Goal: Task Accomplishment & Management: Manage account settings

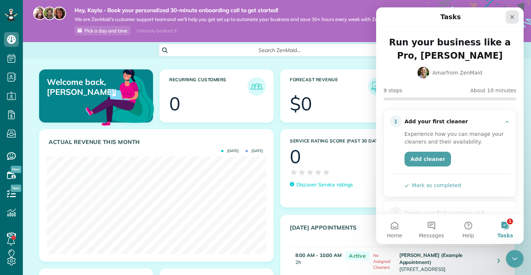
click at [516, 18] on div "Close" at bounding box center [512, 16] width 13 height 13
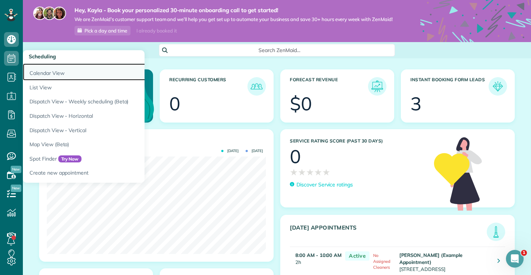
click at [46, 70] on link "Calendar View" at bounding box center [115, 71] width 184 height 17
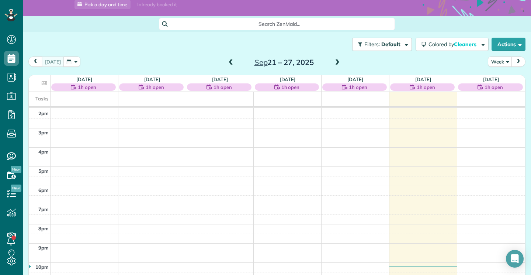
scroll to position [52, 0]
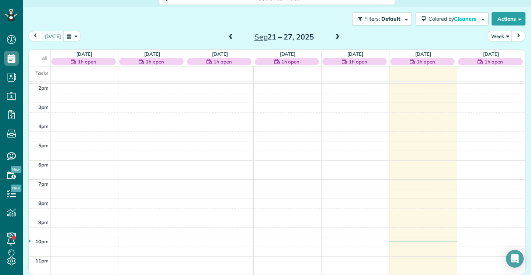
click at [339, 34] on span at bounding box center [337, 37] width 8 height 7
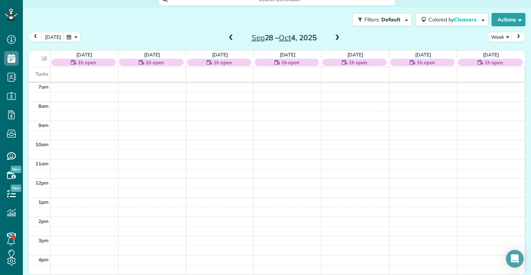
click at [334, 39] on span at bounding box center [337, 38] width 8 height 7
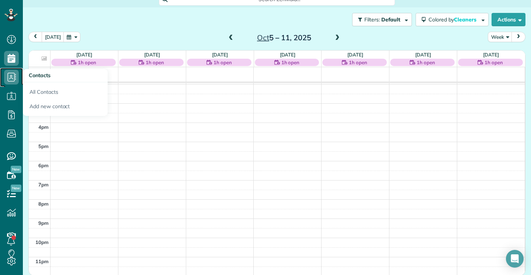
click at [11, 75] on use at bounding box center [12, 77] width 8 height 9
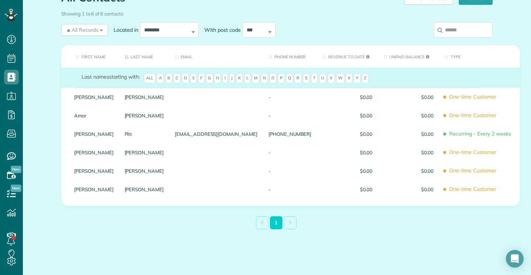
scroll to position [78, 0]
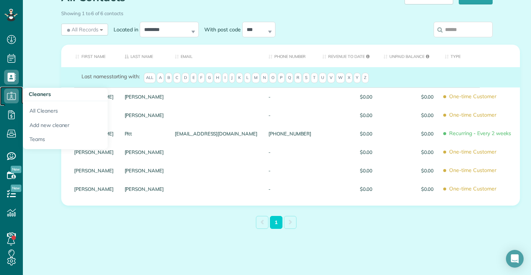
click at [12, 98] on icon at bounding box center [11, 96] width 15 height 15
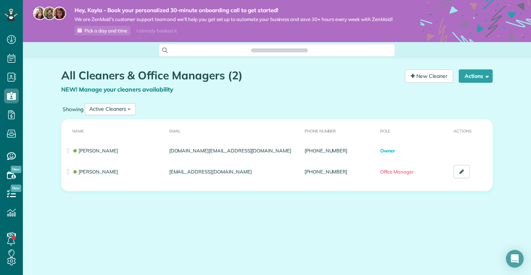
scroll to position [3, 3]
click at [9, 109] on icon at bounding box center [11, 114] width 15 height 15
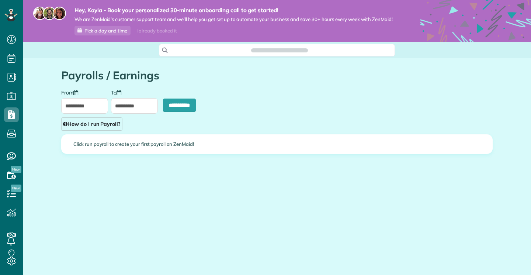
scroll to position [3, 3]
type input "**********"
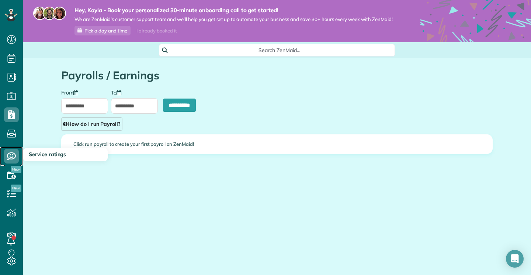
click at [13, 156] on use at bounding box center [11, 156] width 9 height 8
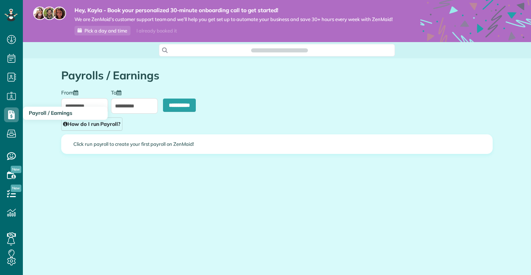
scroll to position [3, 3]
type input "**********"
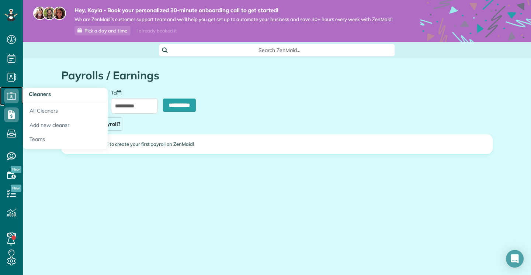
click at [12, 97] on icon at bounding box center [11, 96] width 15 height 15
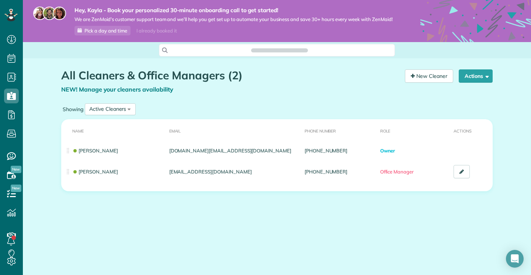
scroll to position [3, 3]
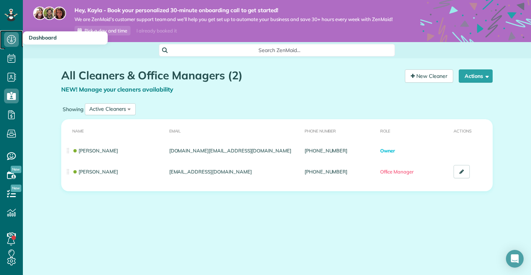
click at [14, 39] on icon at bounding box center [11, 39] width 15 height 15
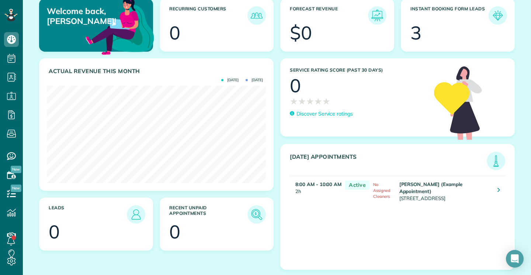
scroll to position [72, 0]
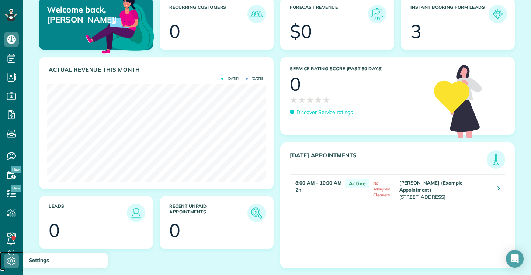
click at [13, 259] on icon at bounding box center [11, 260] width 15 height 15
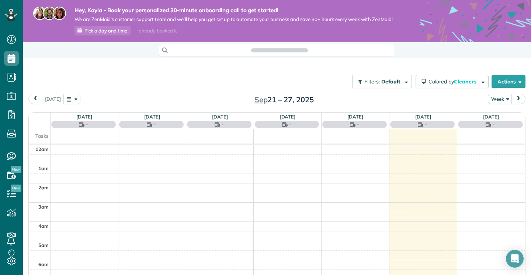
scroll to position [135, 0]
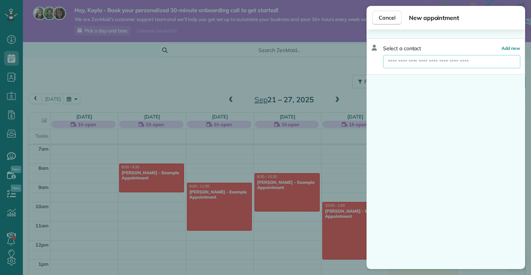
click at [434, 63] on input "text" at bounding box center [452, 61] width 136 height 13
type input "**"
click at [389, 14] on span "Cancel" at bounding box center [387, 17] width 17 height 7
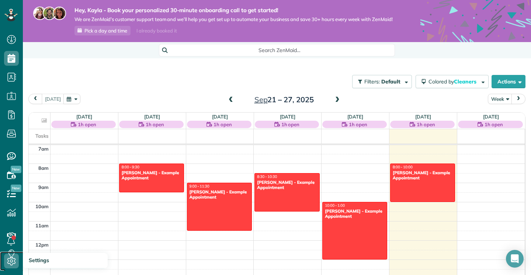
click at [10, 256] on icon at bounding box center [11, 260] width 15 height 15
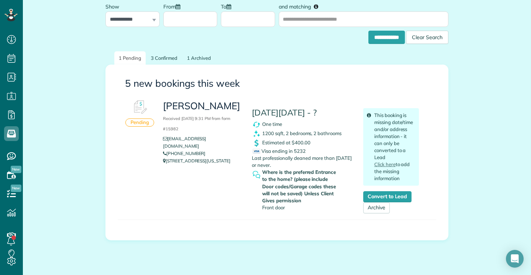
scroll to position [87, 0]
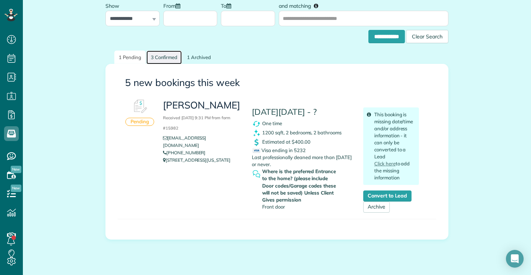
click at [159, 59] on link "3 Confirmed" at bounding box center [164, 58] width 36 height 14
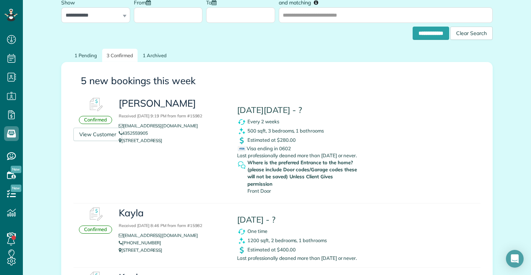
scroll to position [69, 0]
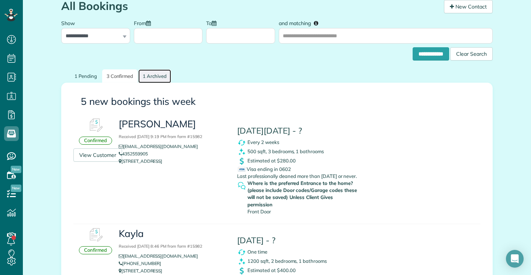
click at [154, 78] on link "1 Archived" at bounding box center [154, 76] width 33 height 14
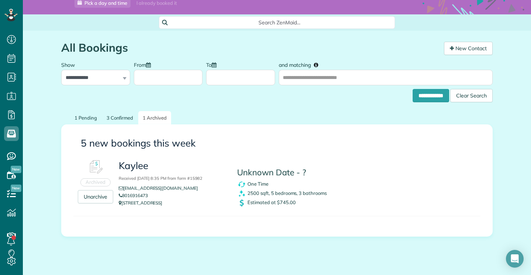
scroll to position [52, 0]
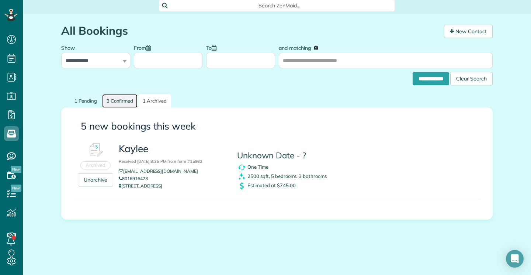
click at [127, 94] on link "3 Confirmed" at bounding box center [120, 101] width 36 height 14
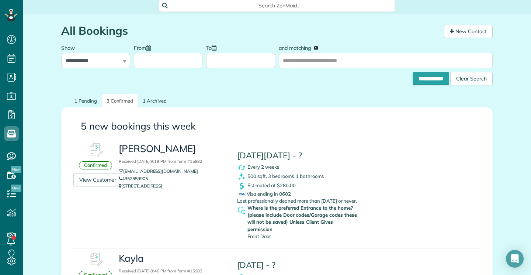
scroll to position [4, 0]
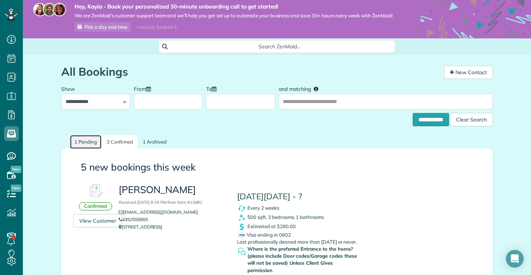
click at [82, 138] on link "1 Pending" at bounding box center [85, 142] width 31 height 14
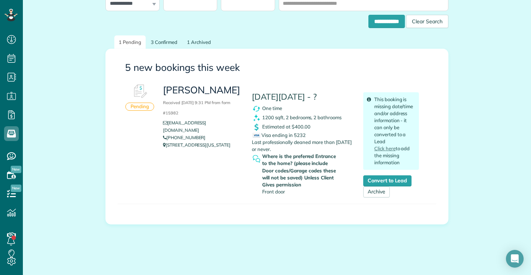
scroll to position [104, 0]
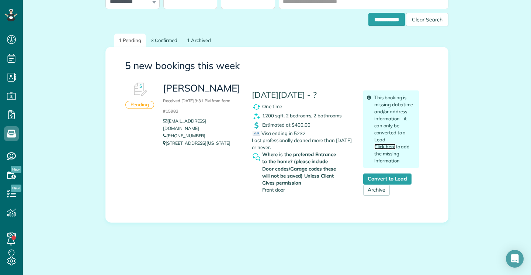
click at [384, 146] on link "Click here" at bounding box center [384, 146] width 21 height 6
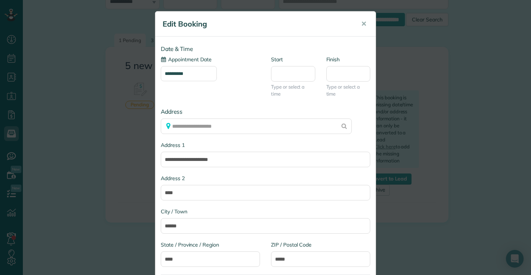
type input "**********"
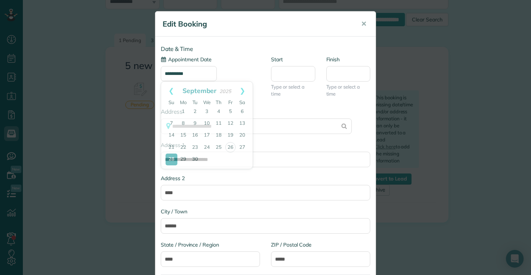
click at [217, 73] on input "**********" at bounding box center [189, 73] width 56 height 15
click at [238, 58] on div "**********" at bounding box center [210, 68] width 99 height 25
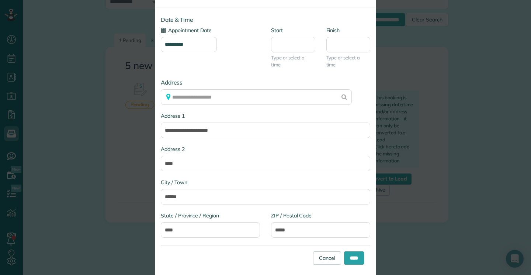
scroll to position [42, 0]
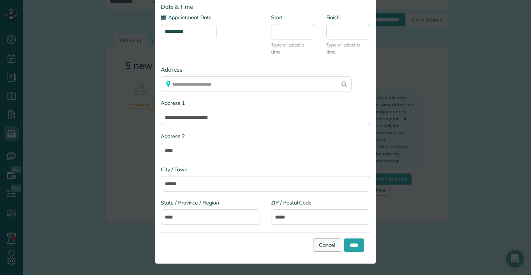
click at [330, 244] on link "Cancel" at bounding box center [327, 244] width 28 height 13
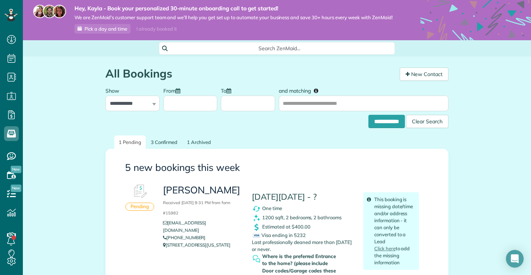
scroll to position [0, 0]
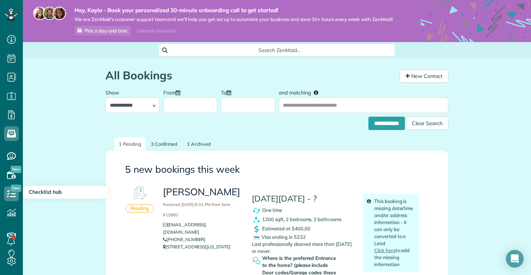
click at [13, 190] on span "New" at bounding box center [16, 187] width 11 height 7
click at [12, 194] on icon at bounding box center [11, 193] width 15 height 15
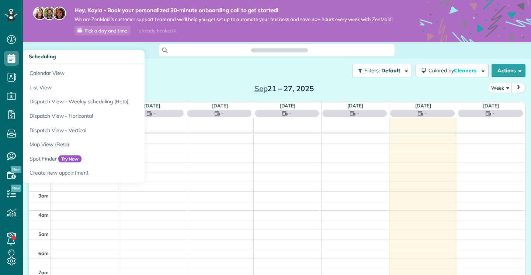
scroll to position [135, 0]
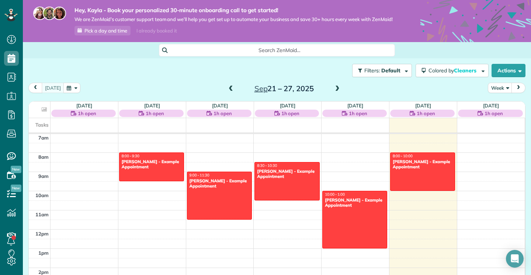
click at [333, 91] on span at bounding box center [337, 89] width 8 height 7
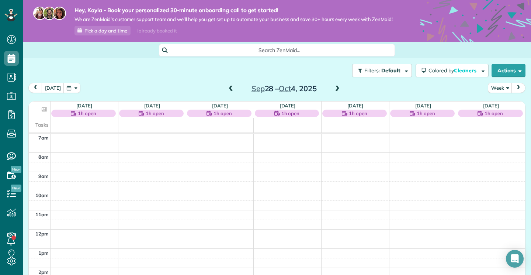
click at [334, 91] on span at bounding box center [337, 89] width 8 height 7
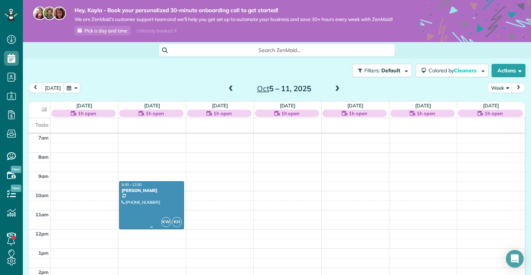
click at [151, 199] on div at bounding box center [151, 204] width 64 height 47
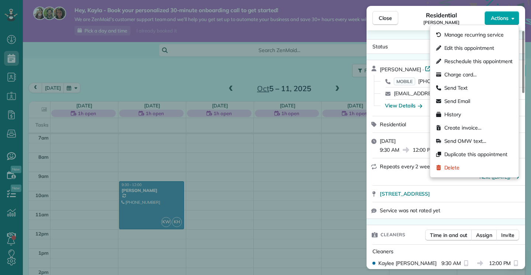
click at [495, 22] on button "Actions" at bounding box center [502, 18] width 35 height 14
click at [485, 46] on span "Edit this appointment" at bounding box center [478, 47] width 69 height 7
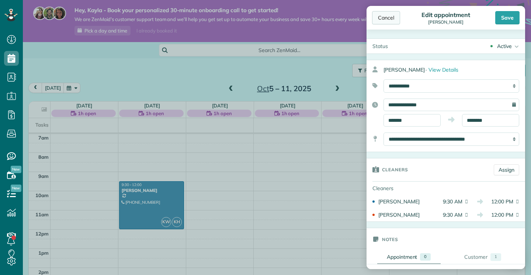
click at [397, 21] on div "Cancel" at bounding box center [386, 17] width 28 height 13
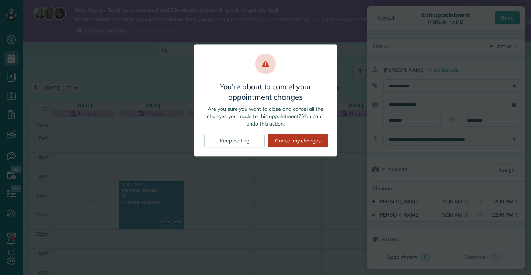
click at [300, 143] on div "Cancel my changes" at bounding box center [298, 140] width 60 height 13
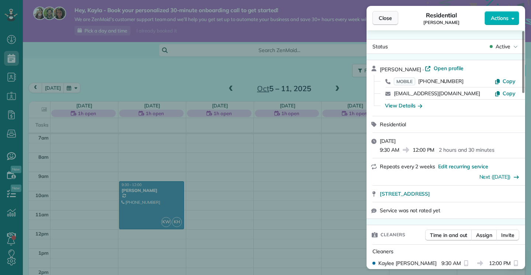
click at [389, 21] on span "Close" at bounding box center [385, 17] width 13 height 7
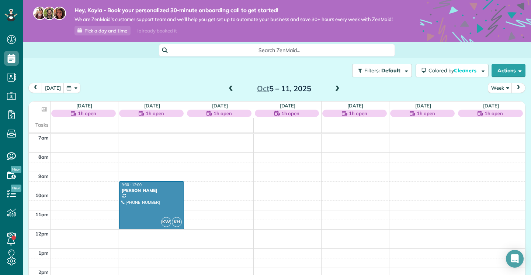
click at [250, 194] on div "12am 1am 2am 3am 4am 5am 6am 7am 8am 9am 10am 11am 12pm 1pm 2pm 3pm 4pm 5pm 6pm…" at bounding box center [277, 229] width 496 height 460
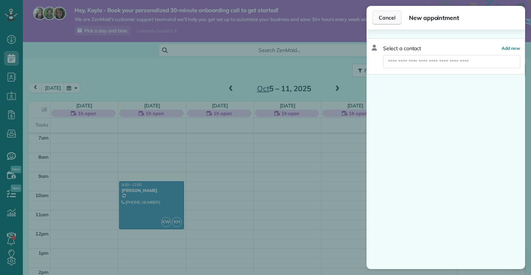
click at [382, 14] on span "Cancel" at bounding box center [387, 17] width 17 height 7
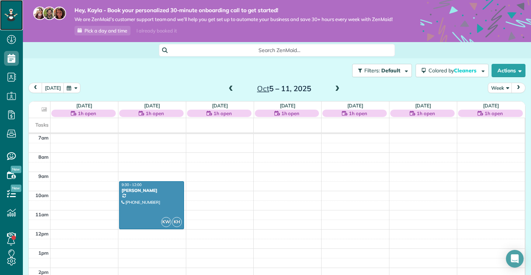
click at [10, 11] on icon at bounding box center [11, 11] width 3 height 3
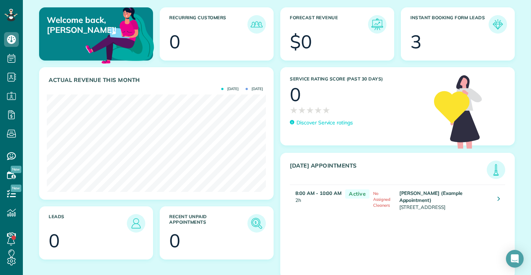
scroll to position [72, 0]
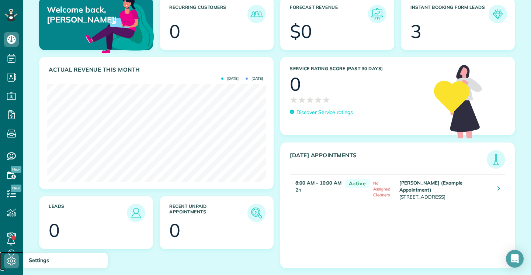
click at [17, 259] on icon at bounding box center [11, 260] width 15 height 15
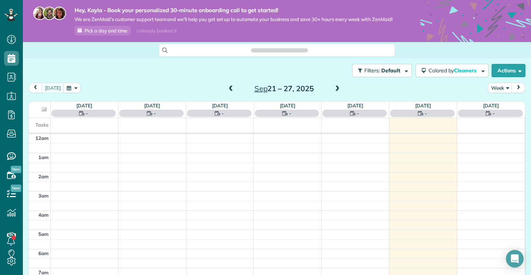
scroll to position [135, 0]
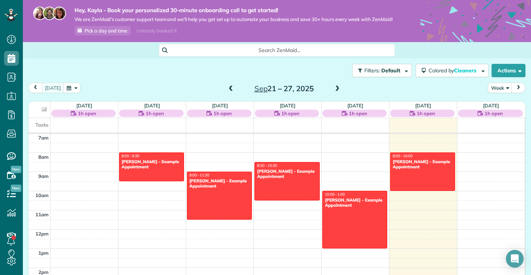
click at [335, 89] on span at bounding box center [337, 89] width 8 height 7
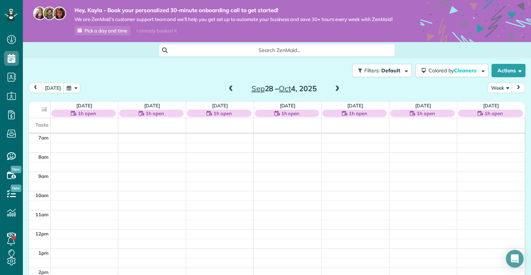
click at [335, 89] on span at bounding box center [337, 89] width 8 height 7
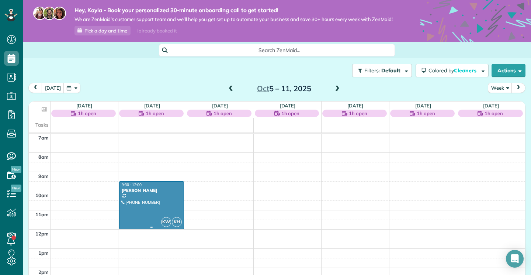
click at [150, 205] on div at bounding box center [151, 204] width 64 height 47
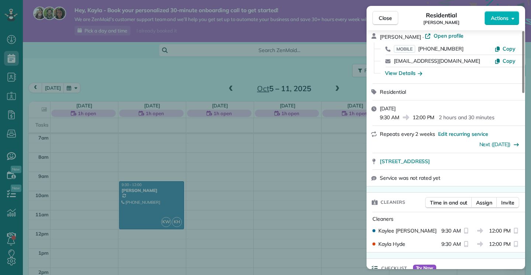
scroll to position [30, 0]
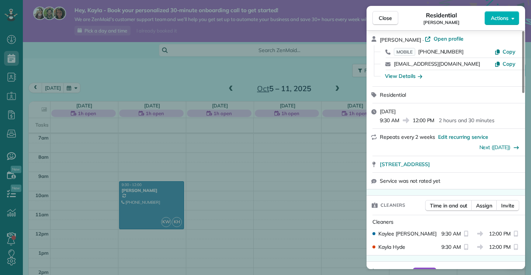
click at [191, 95] on div "Close Residential Heidi Pitt Actions Status Active Heidi Pitt · Open profile MO…" at bounding box center [265, 137] width 531 height 275
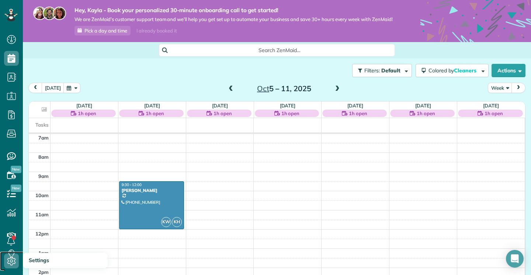
click at [14, 257] on icon at bounding box center [11, 260] width 15 height 15
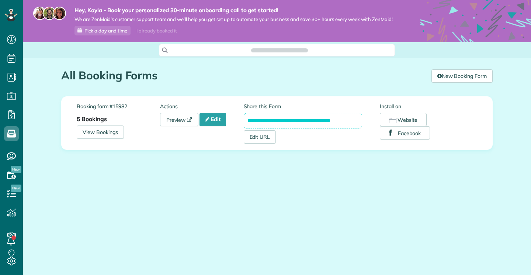
scroll to position [3, 3]
click at [173, 122] on link "Preview" at bounding box center [179, 119] width 38 height 13
click at [216, 122] on link "Edit" at bounding box center [213, 119] width 27 height 13
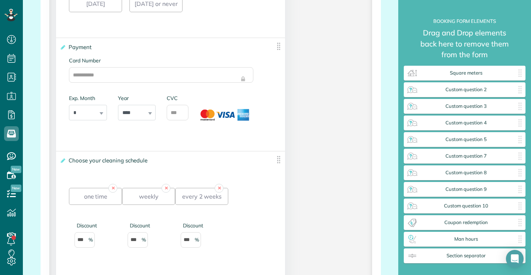
scroll to position [483, 0]
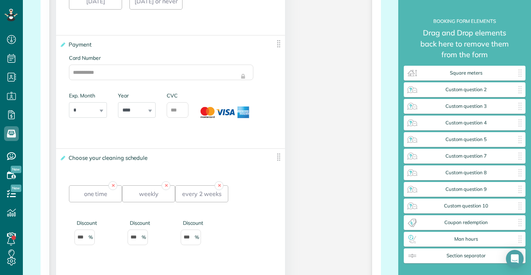
click at [278, 47] on img at bounding box center [278, 43] width 9 height 9
click at [82, 46] on span "Payment" at bounding box center [82, 44] width 30 height 11
click at [0, 0] on input "*******" at bounding box center [0, 0] width 0 height 0
click at [62, 46] on icon at bounding box center [63, 44] width 6 height 5
click at [0, 0] on input "*******" at bounding box center [0, 0] width 0 height 0
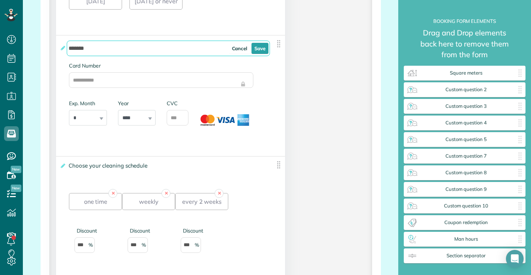
click at [275, 46] on img at bounding box center [278, 43] width 9 height 9
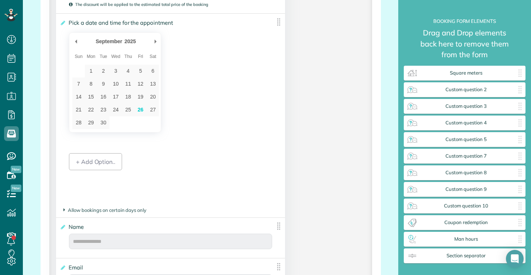
scroll to position [855, 0]
click at [103, 168] on div "+ Add Option.." at bounding box center [95, 162] width 53 height 17
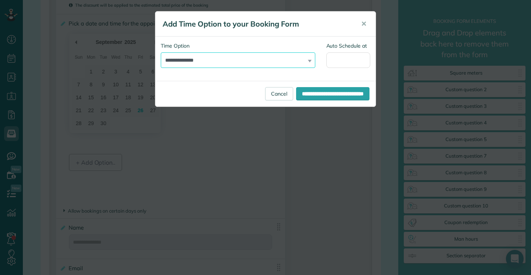
click at [301, 62] on select "**********" at bounding box center [238, 59] width 155 height 15
click at [366, 22] on span "✕" at bounding box center [364, 24] width 6 height 8
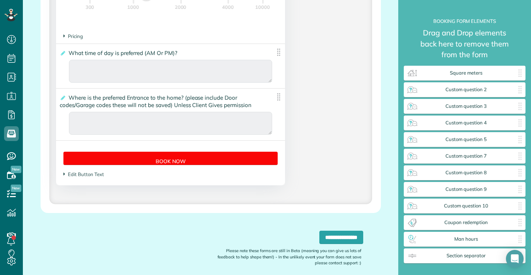
scroll to position [1647, 0]
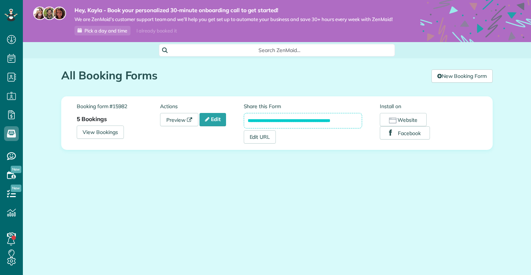
scroll to position [3, 3]
click at [270, 54] on div "Search ZenMaid…" at bounding box center [277, 50] width 236 height 13
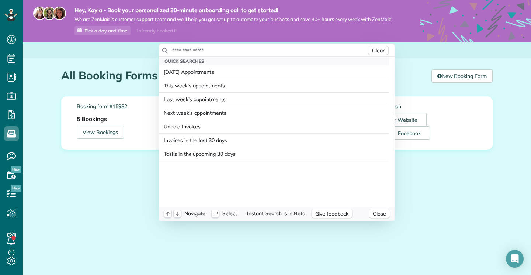
click at [256, 51] on input "text" at bounding box center [269, 50] width 195 height 7
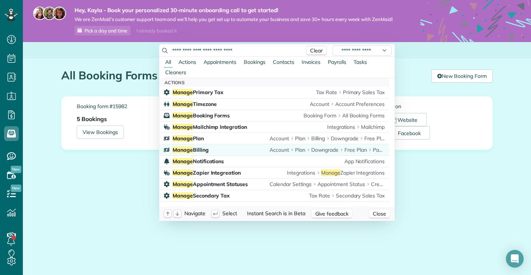
type input "**********"
click at [230, 153] on div "Manage Billing Account Plan Downgrade Free Plan Payment Method" at bounding box center [279, 149] width 212 height 7
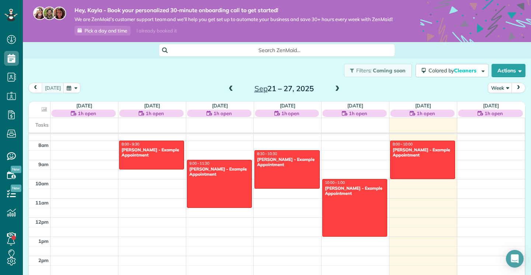
scroll to position [142, 0]
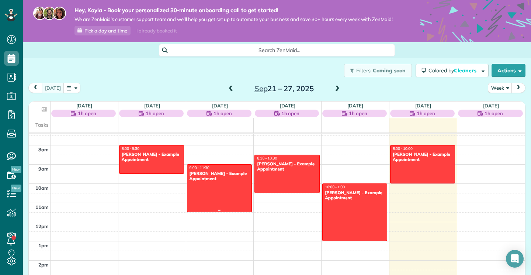
click at [219, 178] on div "Carolyn Arellano - Example Appointment" at bounding box center [219, 176] width 60 height 11
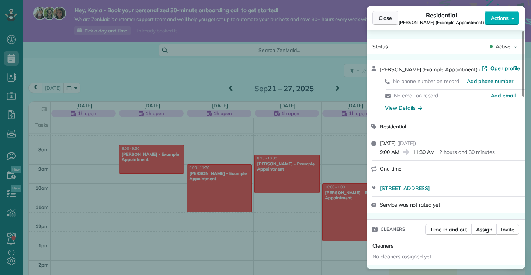
click at [385, 20] on span "Close" at bounding box center [385, 17] width 13 height 7
